Goal: Task Accomplishment & Management: Manage account settings

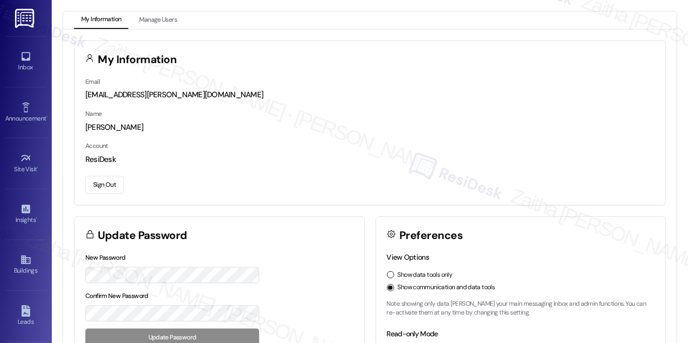
click at [108, 191] on button "Sign Out" at bounding box center [104, 185] width 38 height 18
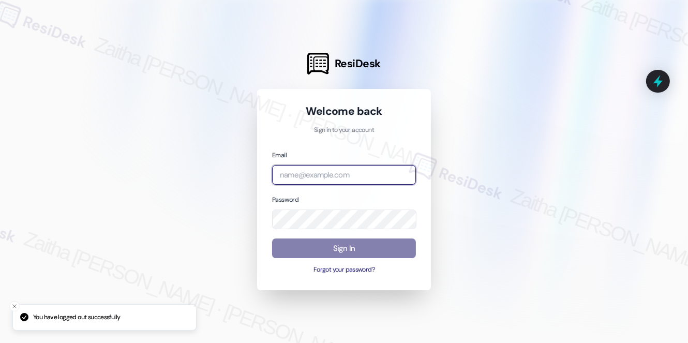
click at [328, 165] on input "email" at bounding box center [344, 175] width 144 height 20
type input "automated-surveys-executive_management-zaitha.mae.[PERSON_NAME]@executive_[DOMA…"
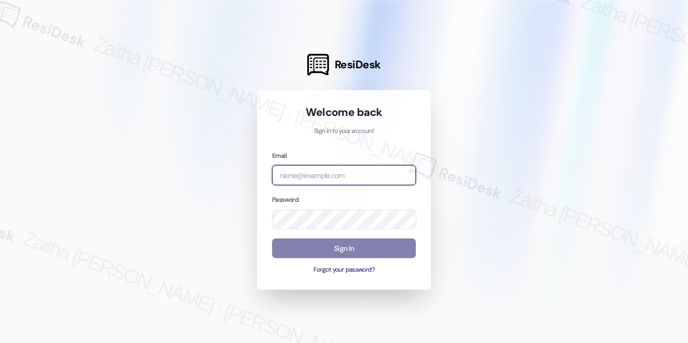
click at [297, 179] on input "email" at bounding box center [344, 175] width 144 height 20
type input "automated-surveys-grant_main-zaitha.mae.garcia@grant_main.com"
